Goal: Find specific page/section: Find specific page/section

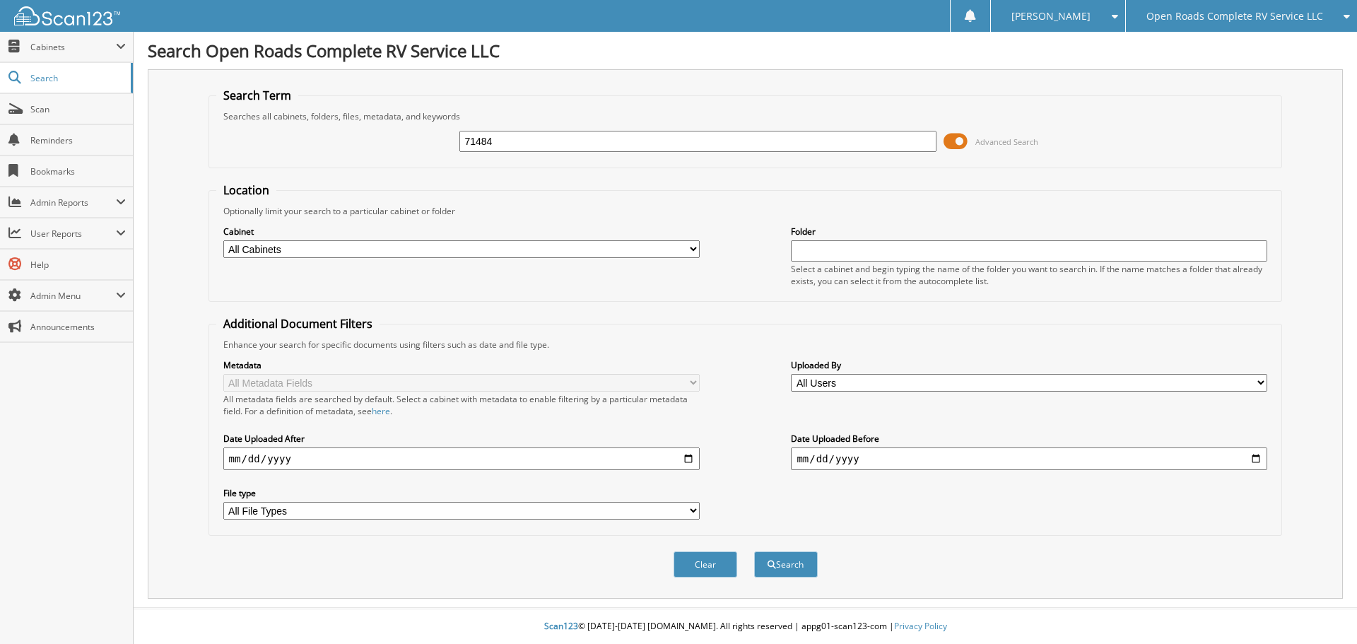
type input "71484"
click at [754, 551] on button "Search" at bounding box center [786, 564] width 64 height 26
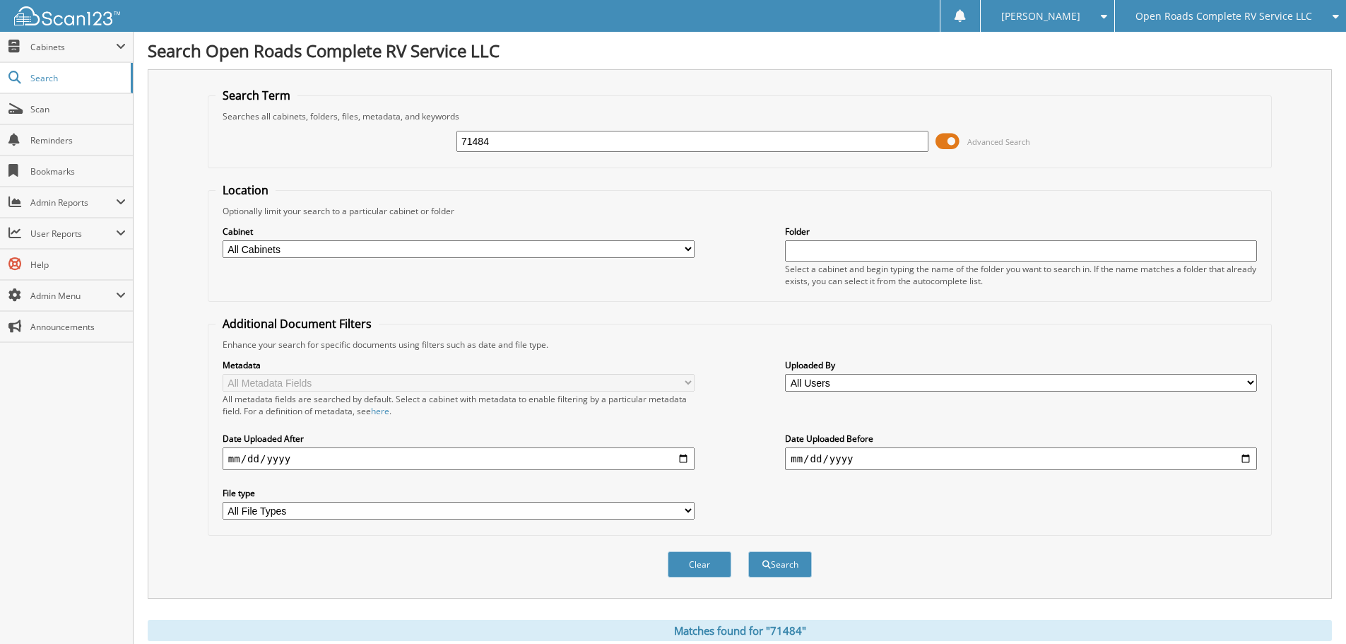
click at [945, 139] on span at bounding box center [948, 141] width 24 height 21
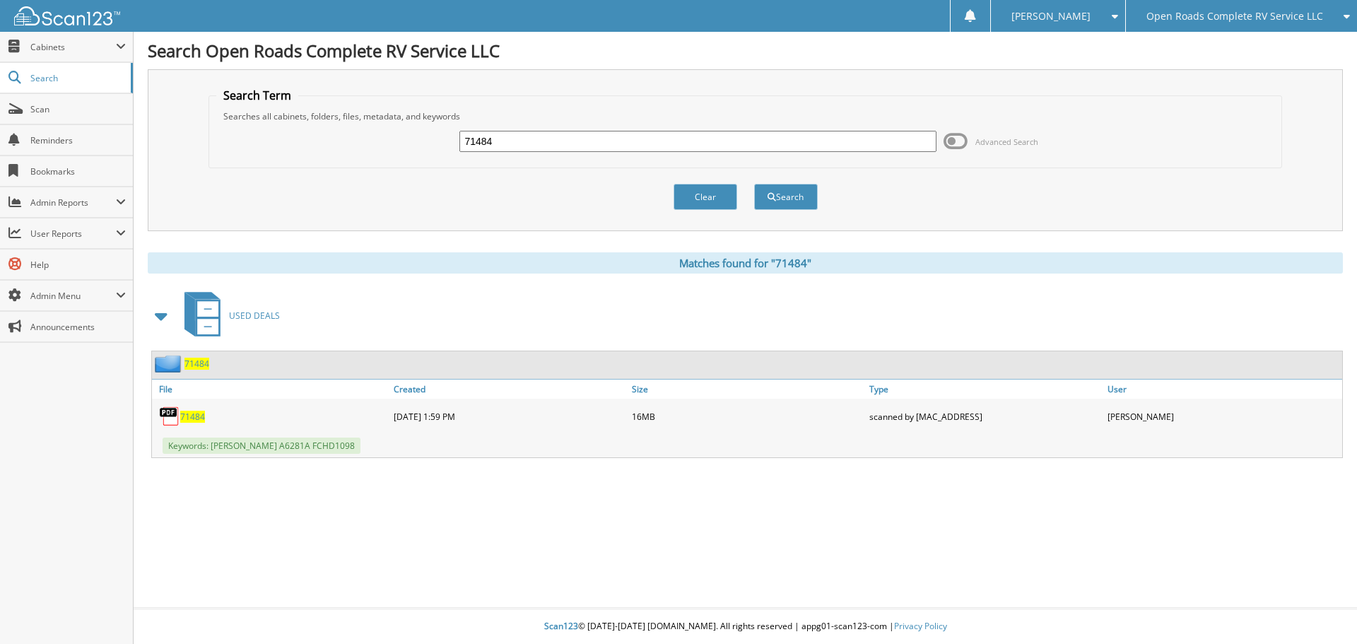
click at [199, 418] on span "71484" at bounding box center [192, 417] width 25 height 12
click at [1090, 20] on span "[PERSON_NAME]" at bounding box center [1050, 16] width 79 height 8
click at [1086, 72] on link "Logout" at bounding box center [1058, 69] width 134 height 25
